Goal: Find specific page/section: Find specific page/section

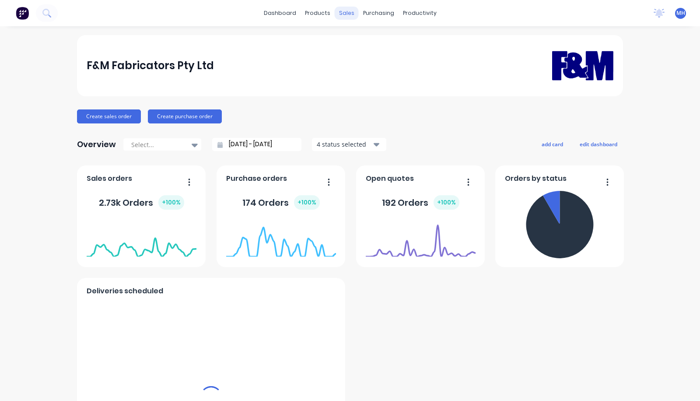
click at [339, 9] on div "sales" at bounding box center [347, 13] width 24 height 13
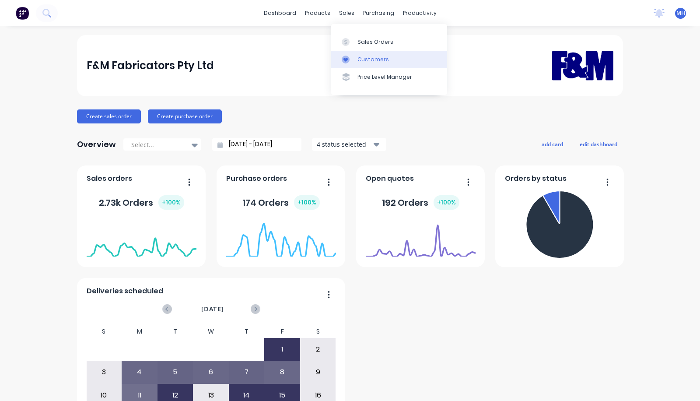
click at [351, 57] on div at bounding box center [348, 60] width 13 height 8
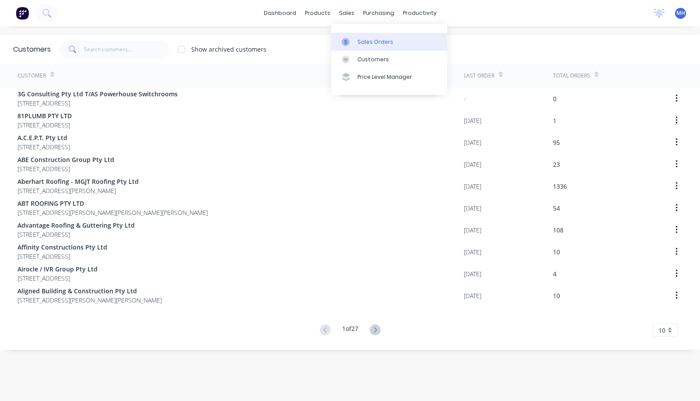
click at [348, 35] on link "Sales Orders" at bounding box center [389, 42] width 116 height 18
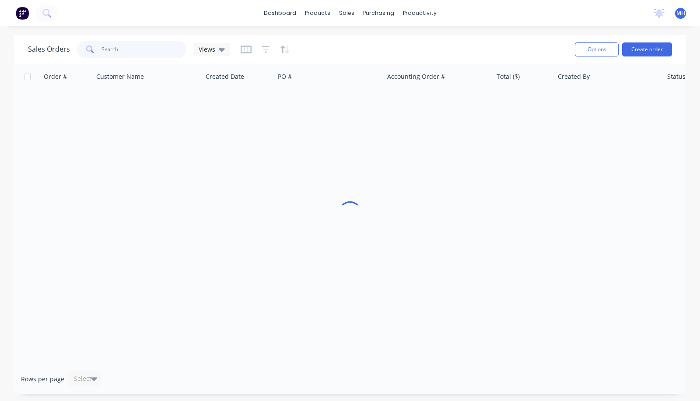
click at [128, 54] on input "text" at bounding box center [144, 50] width 85 height 18
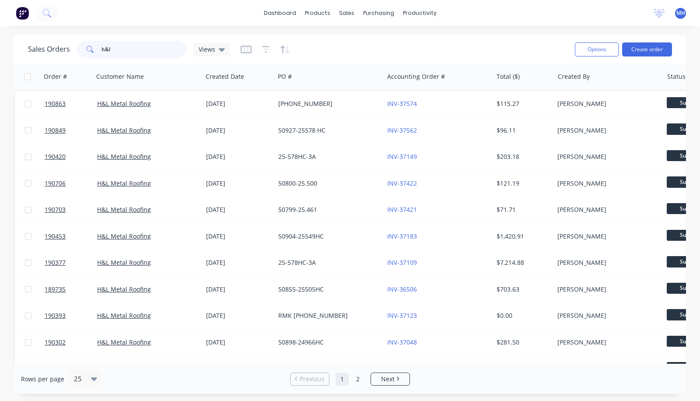
drag, startPoint x: 128, startPoint y: 46, endPoint x: 88, endPoint y: 52, distance: 40.2
click at [88, 52] on div "h&l" at bounding box center [131, 50] width 109 height 18
type input "h&l"
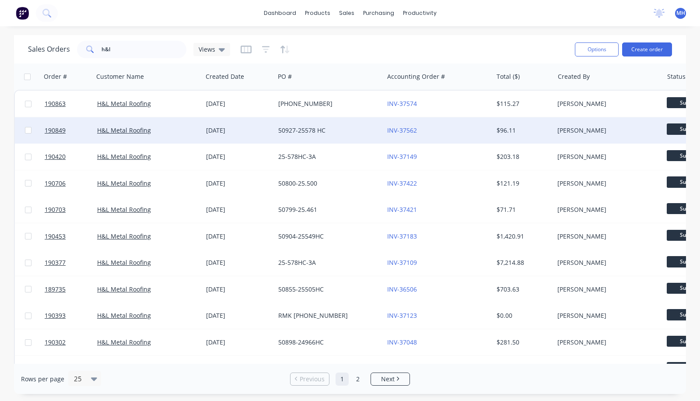
click at [329, 132] on div "50927-25578 HC" at bounding box center [326, 130] width 97 height 9
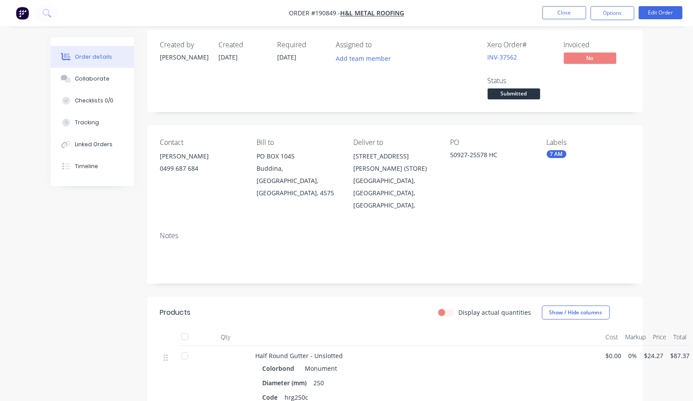
scroll to position [8, 0]
click at [571, 13] on button "Close" at bounding box center [564, 12] width 44 height 13
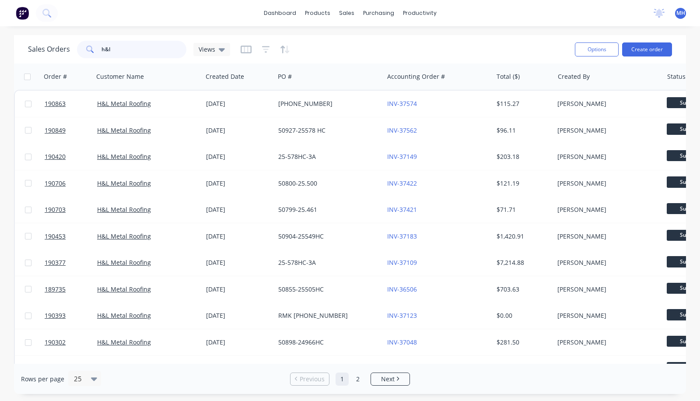
drag, startPoint x: 127, startPoint y: 50, endPoint x: 67, endPoint y: 56, distance: 61.1
click at [67, 56] on div "Sales Orders h&l Views" at bounding box center [129, 50] width 202 height 18
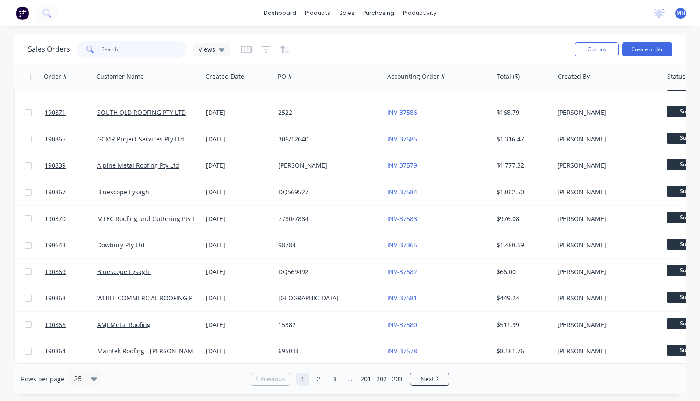
scroll to position [393, 0]
click at [321, 377] on link "2" at bounding box center [318, 378] width 13 height 13
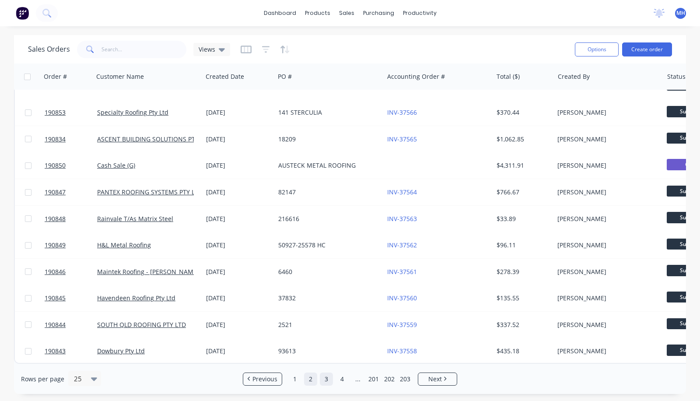
click at [322, 379] on link "3" at bounding box center [326, 378] width 13 height 13
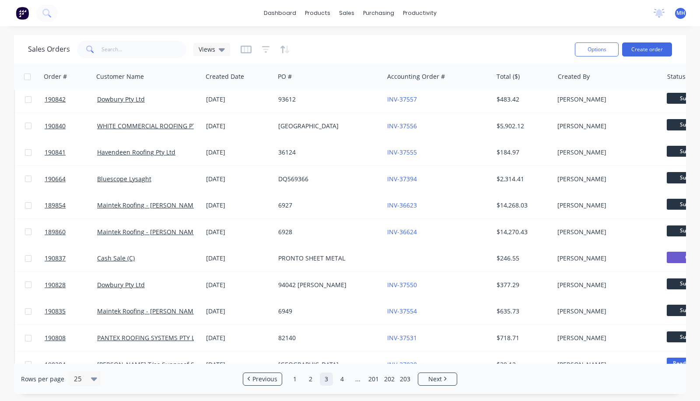
scroll to position [0, 0]
